Goal: Find specific page/section: Find specific page/section

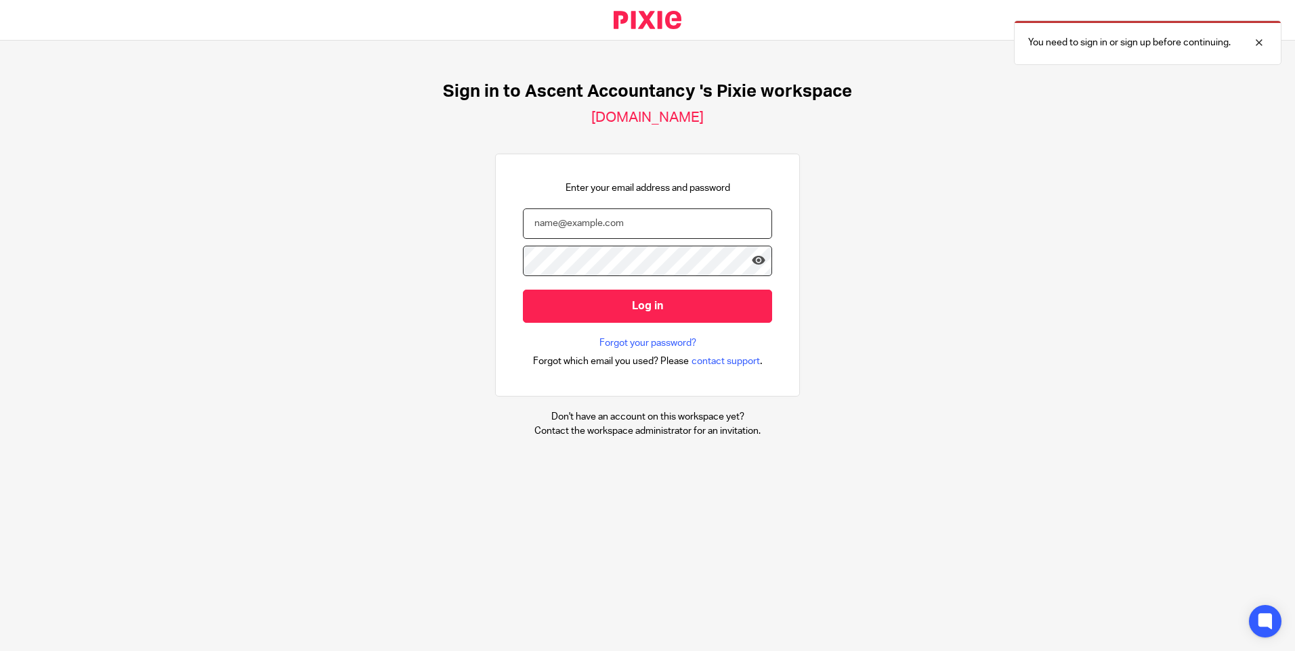
click at [555, 228] on input "email" at bounding box center [647, 224] width 249 height 30
click at [1258, 46] on div at bounding box center [1248, 43] width 37 height 16
click at [561, 213] on input "email" at bounding box center [647, 224] width 249 height 30
type input "c"
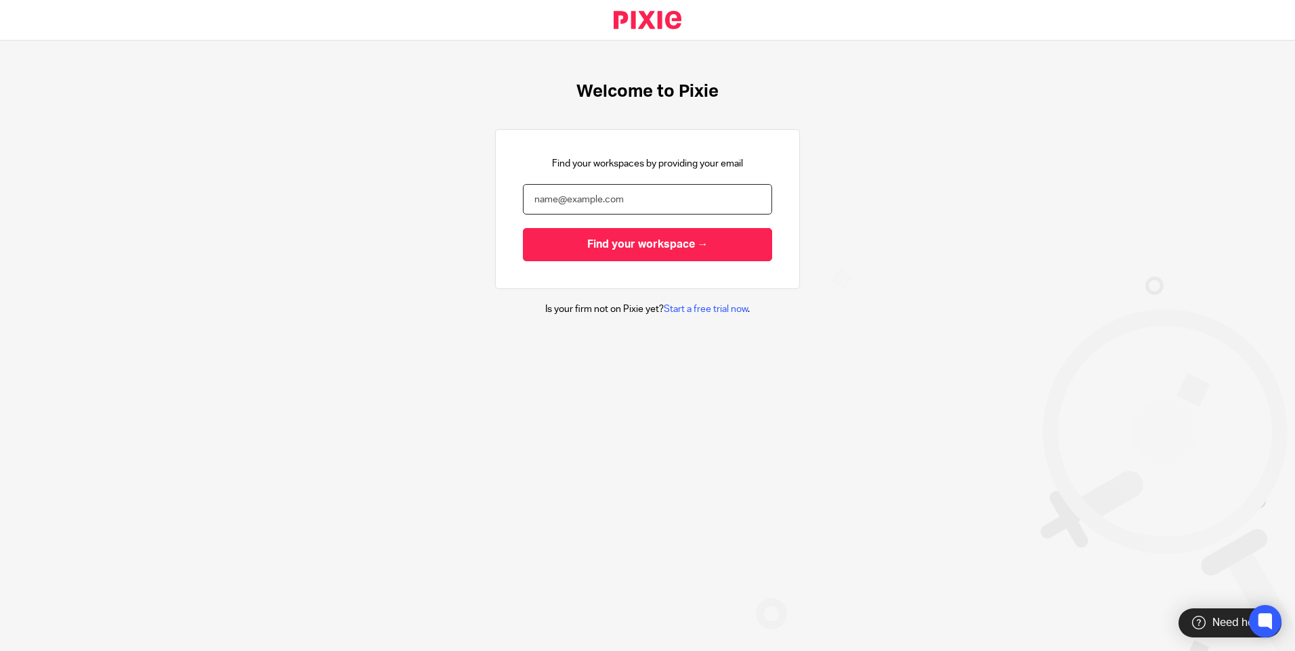
click at [544, 203] on input "email" at bounding box center [647, 199] width 249 height 30
type input "chris@ayresvause.co.uk"
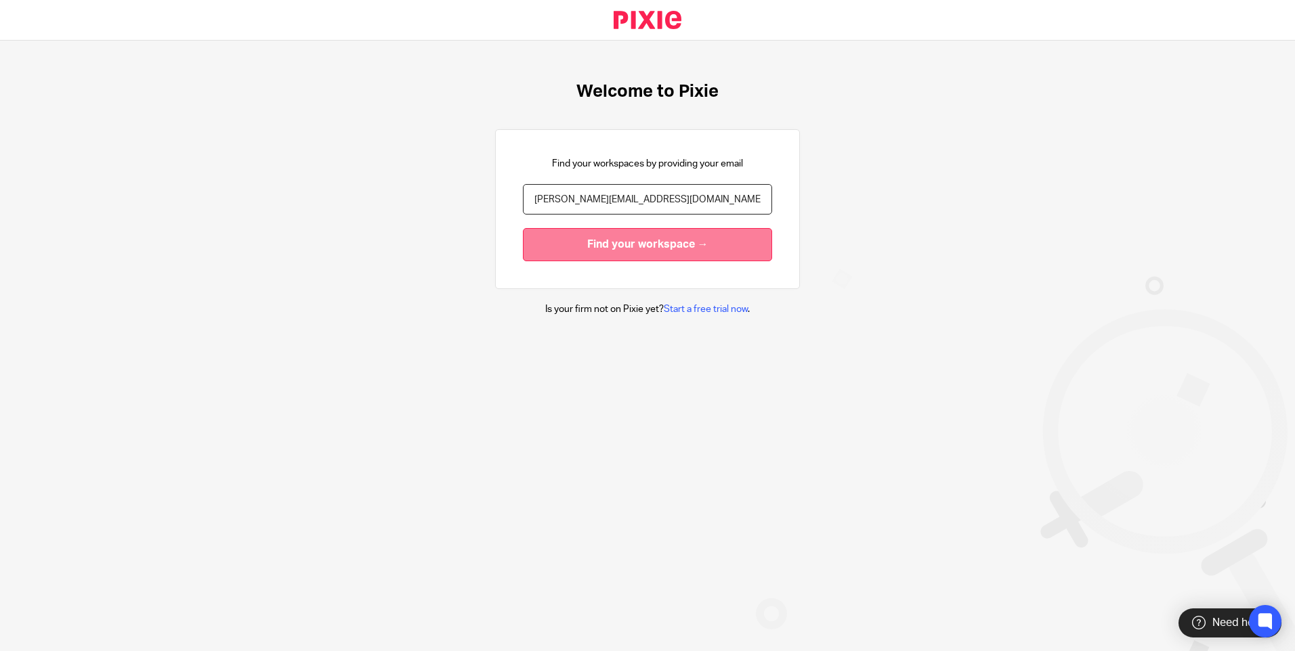
click at [574, 250] on input "Find your workspace →" at bounding box center [647, 244] width 249 height 33
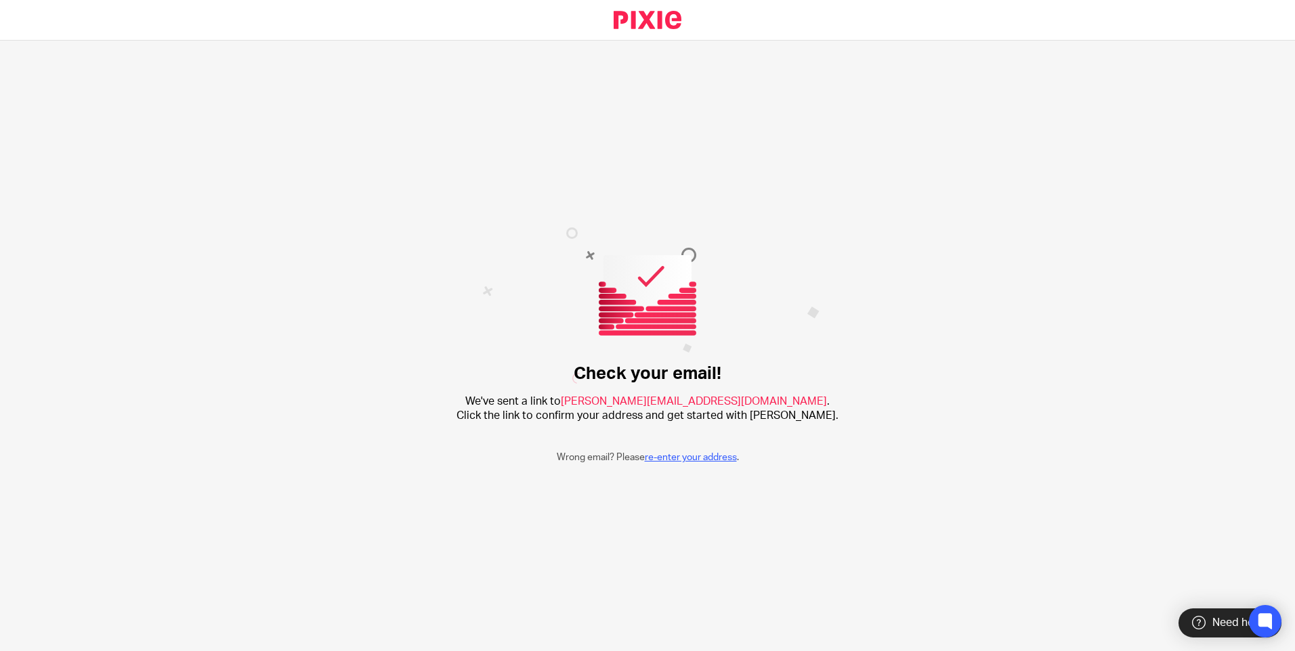
click at [671, 456] on link "re-enter your address" at bounding box center [691, 457] width 92 height 9
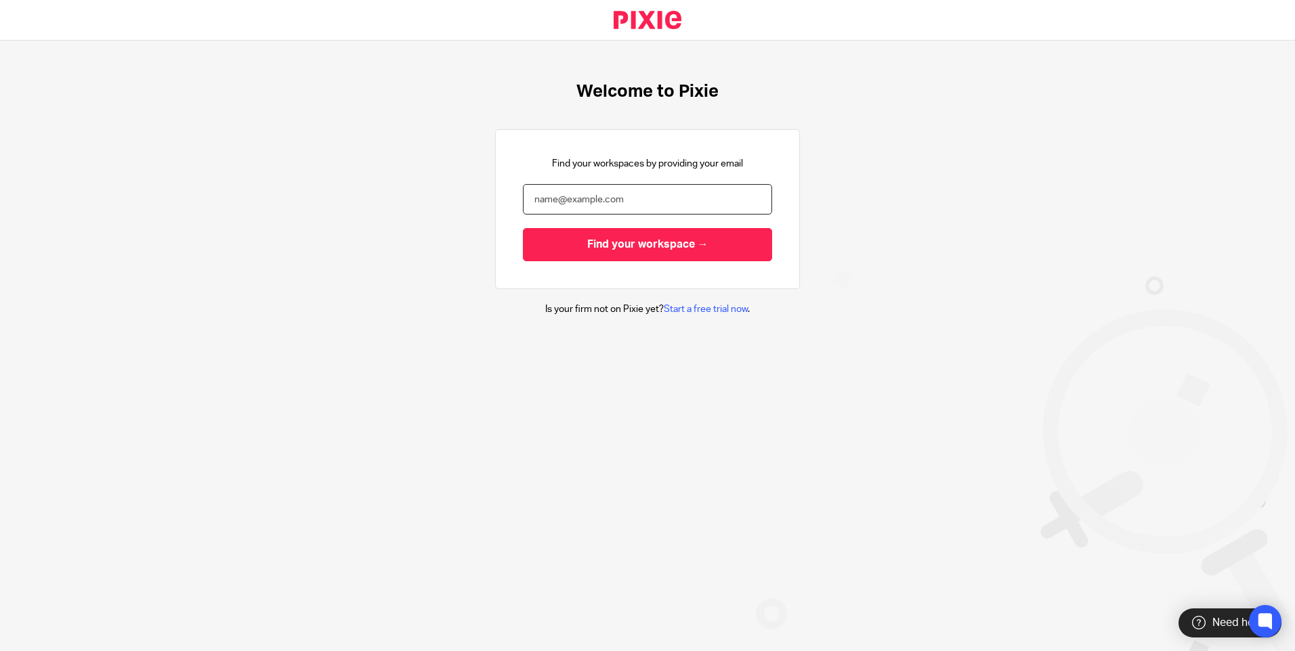
click at [542, 196] on input "email" at bounding box center [647, 199] width 249 height 30
type input "chris@ayresvause.co.uk"
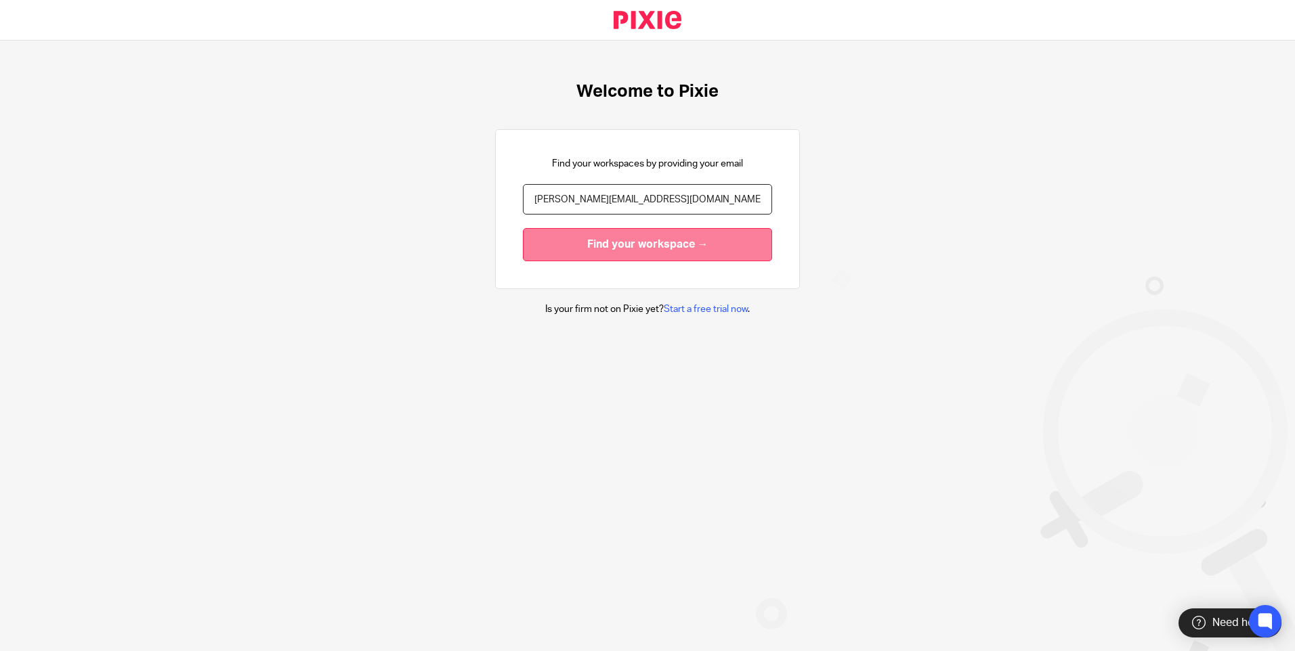
click at [599, 244] on input "Find your workspace →" at bounding box center [647, 244] width 249 height 33
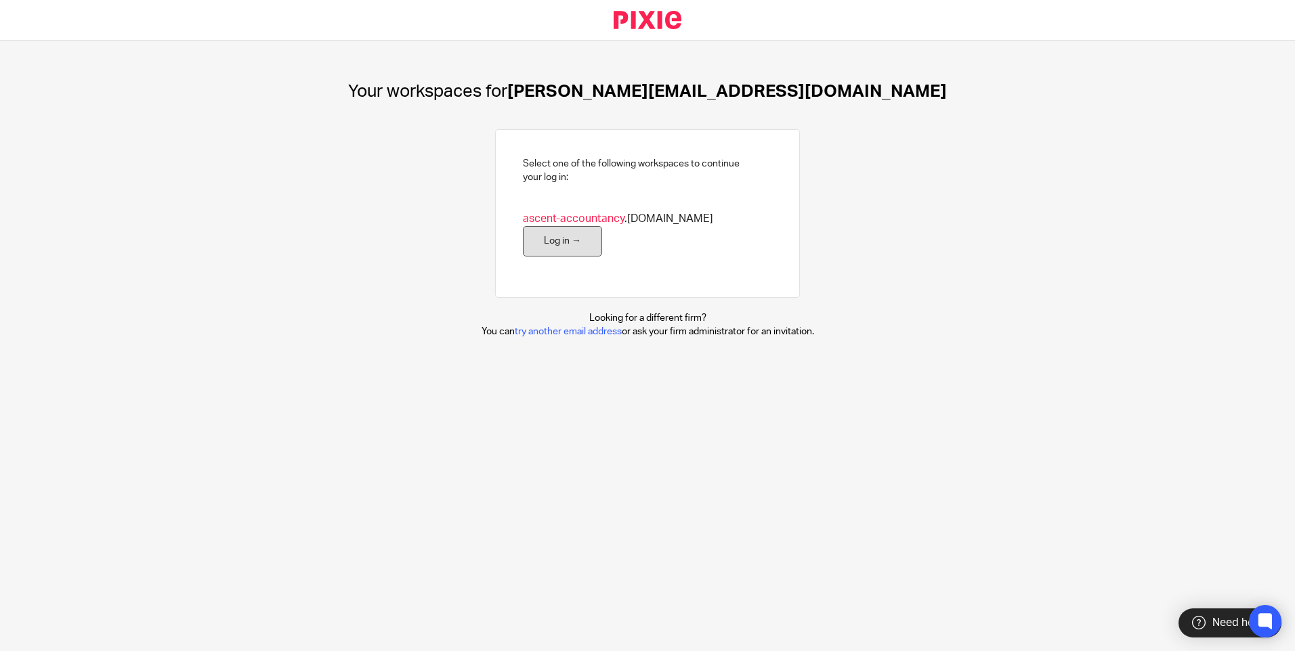
click at [602, 239] on link "Log in →" at bounding box center [562, 241] width 79 height 30
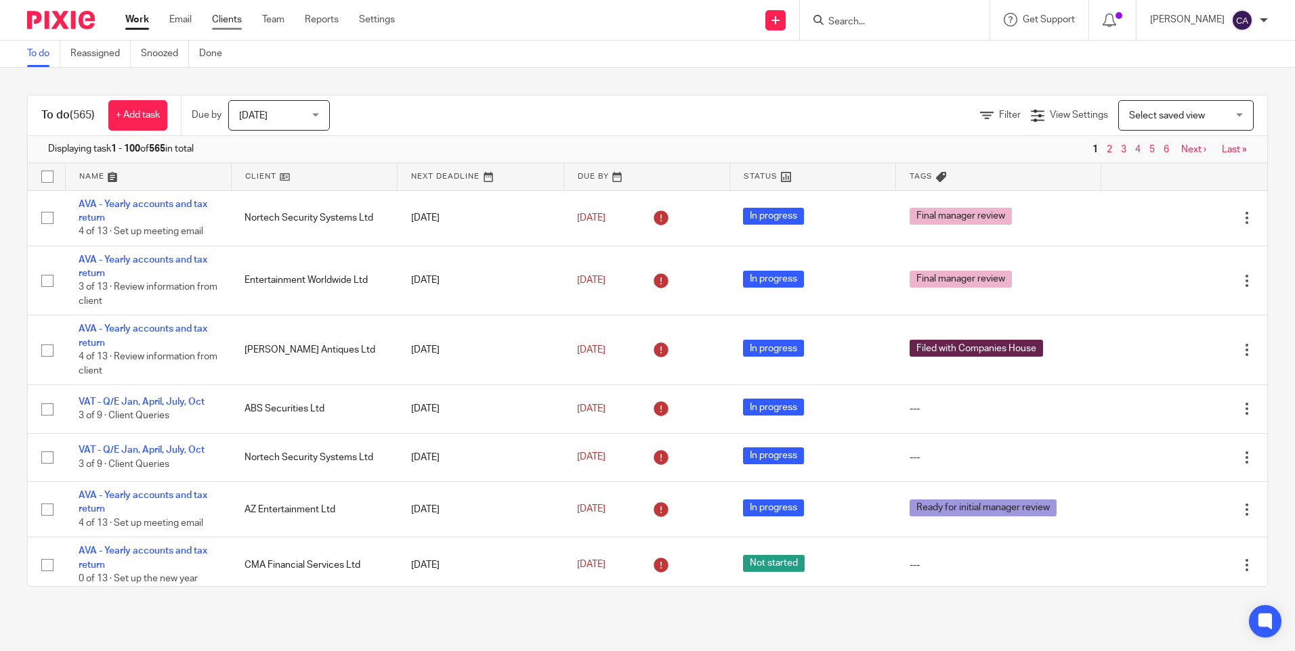
click at [222, 19] on link "Clients" at bounding box center [227, 20] width 30 height 14
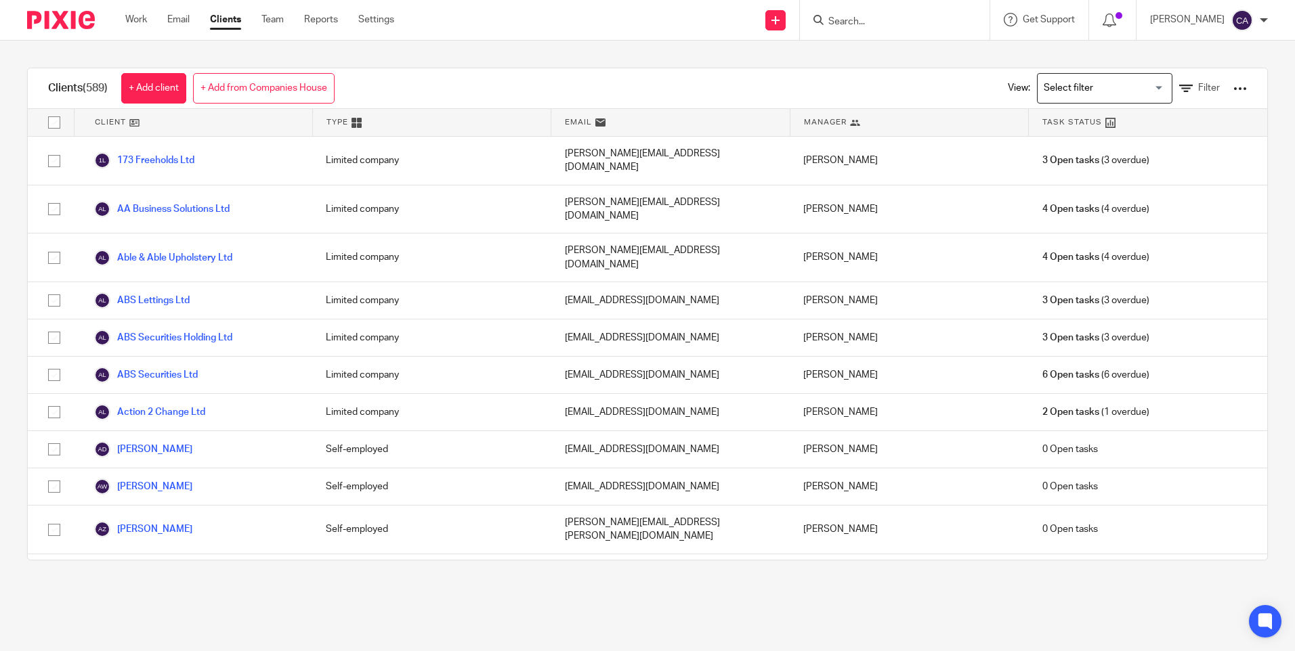
click at [867, 30] on div at bounding box center [895, 20] width 190 height 40
click at [857, 20] on input "Search" at bounding box center [888, 22] width 122 height 12
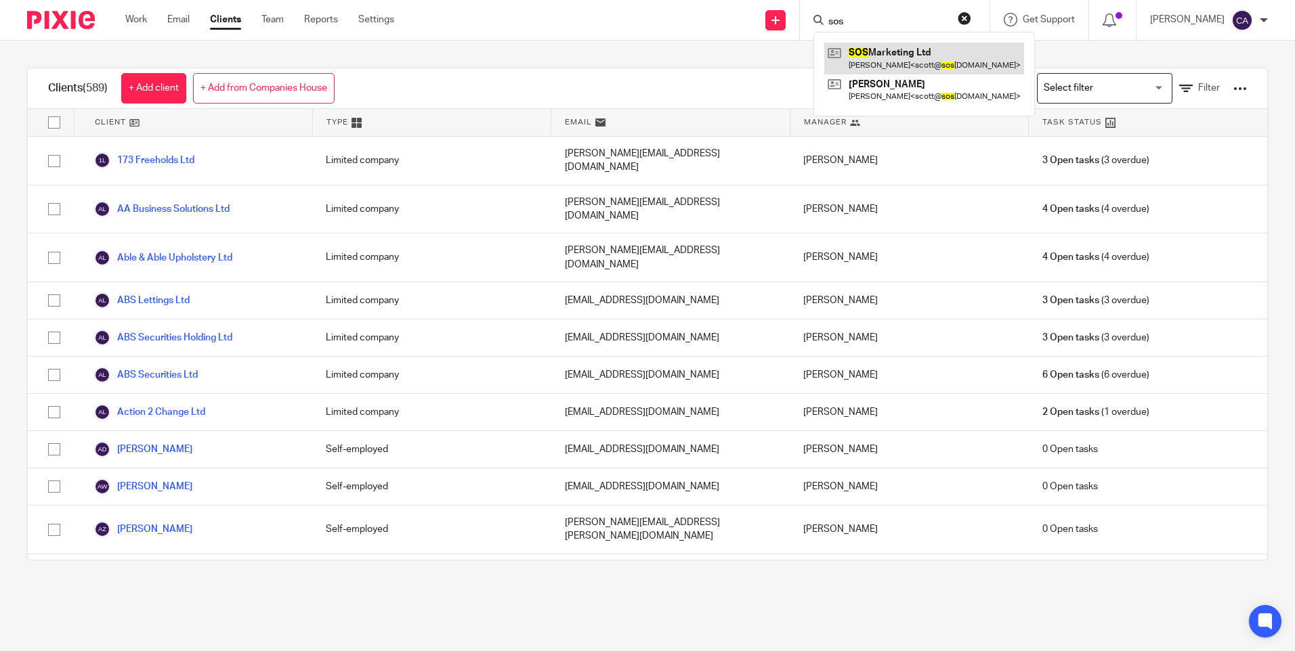
type input "sos"
click at [922, 56] on link at bounding box center [924, 58] width 200 height 31
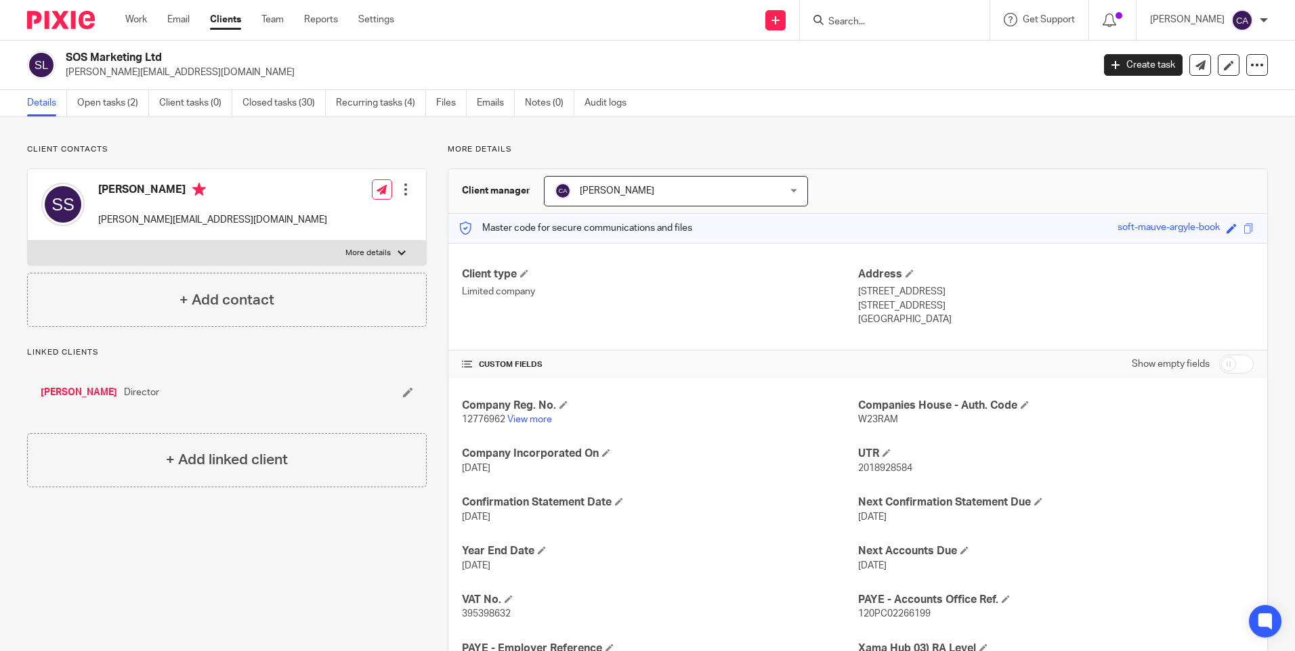
click at [866, 21] on input "Search" at bounding box center [888, 22] width 122 height 12
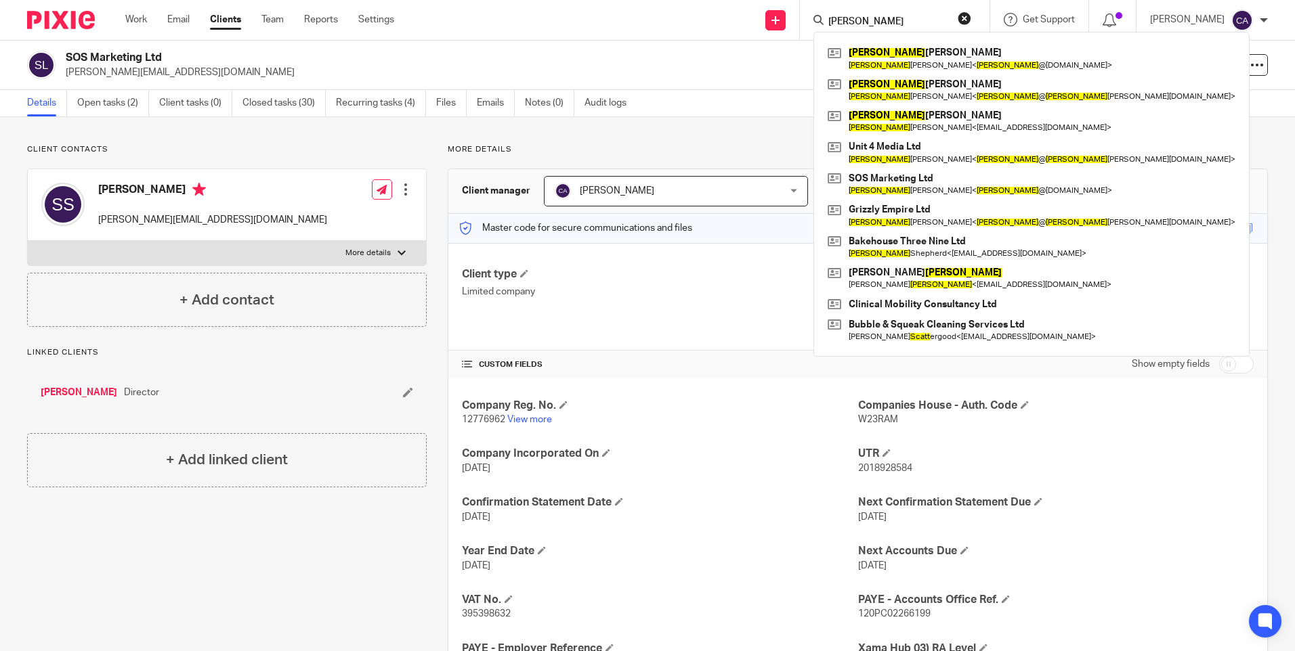
type input "[PERSON_NAME]"
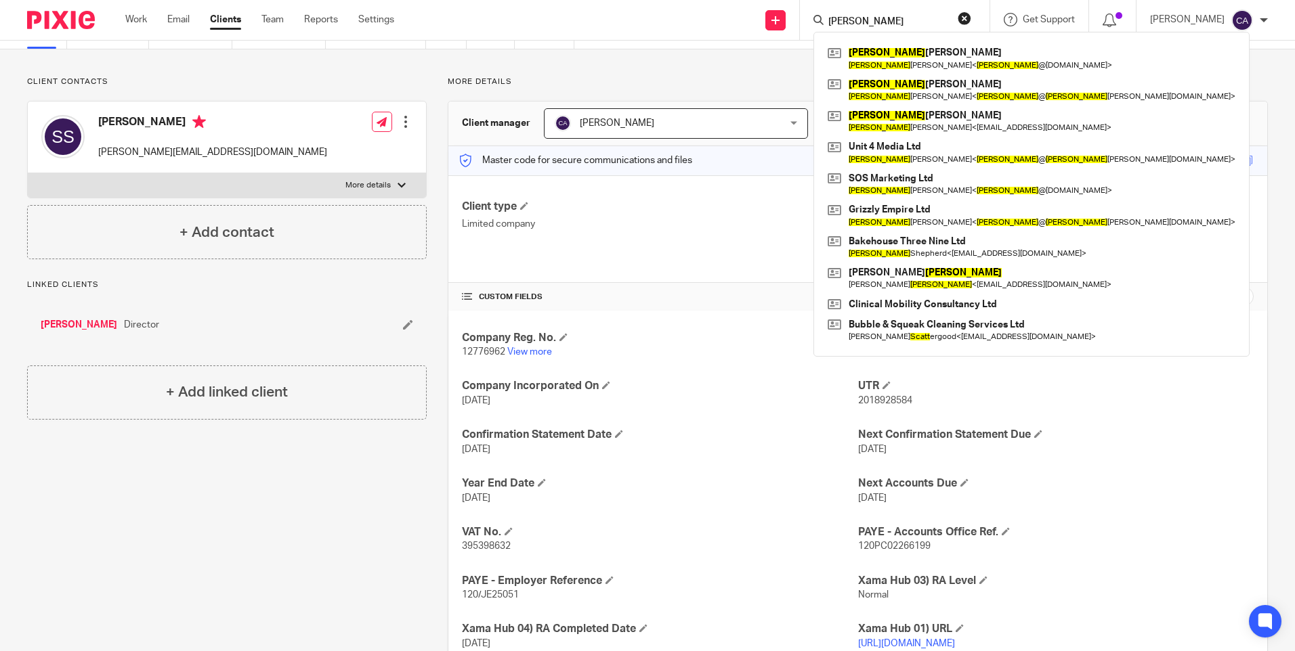
scroll to position [135, 0]
